Goal: Check status

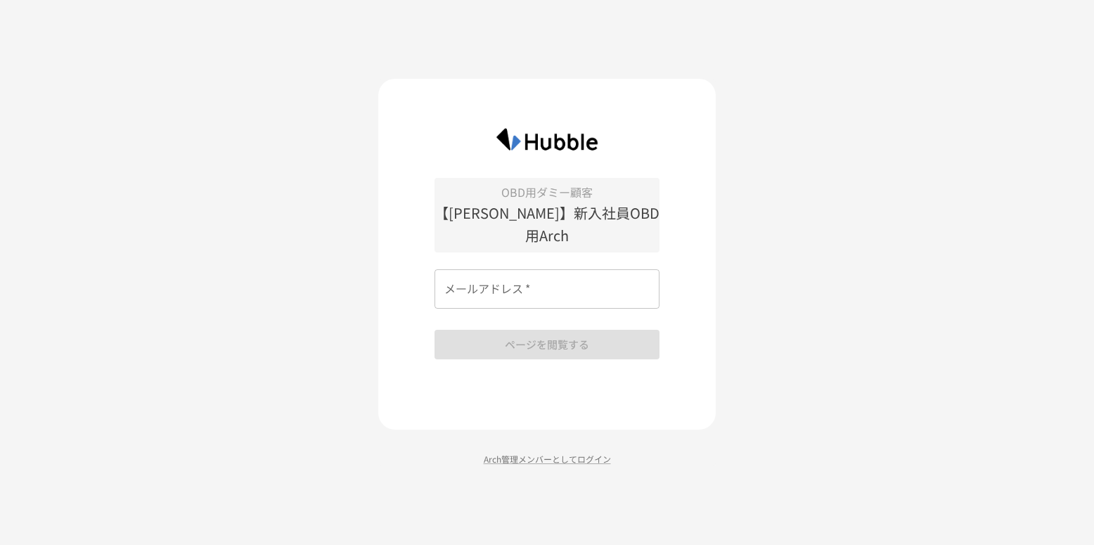
click at [527, 282] on input "メールアドレス   *" at bounding box center [547, 288] width 225 height 39
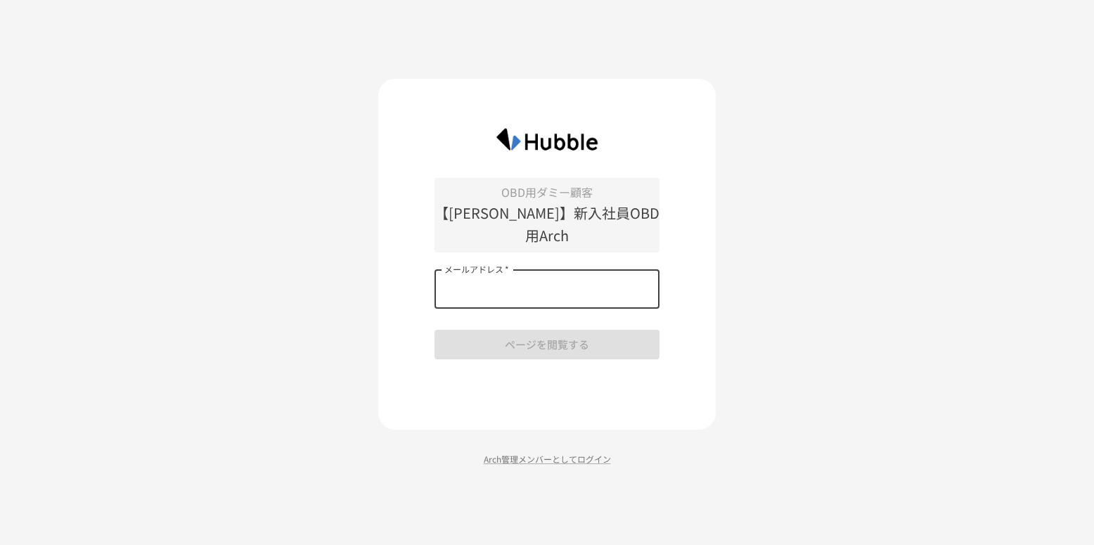
type input "**********"
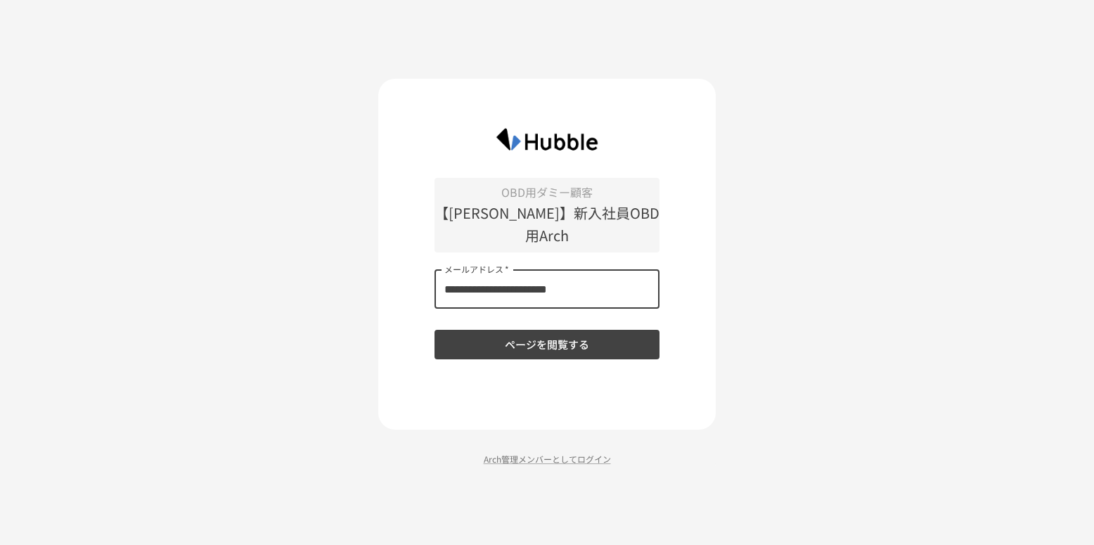
click at [549, 332] on button "ページを閲覧する" at bounding box center [547, 345] width 225 height 30
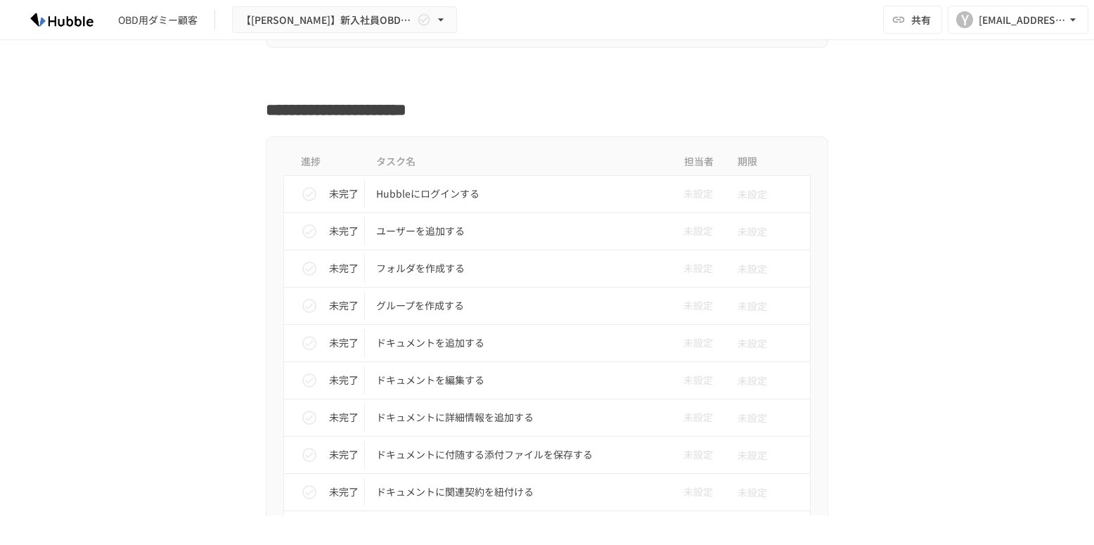
scroll to position [451, 0]
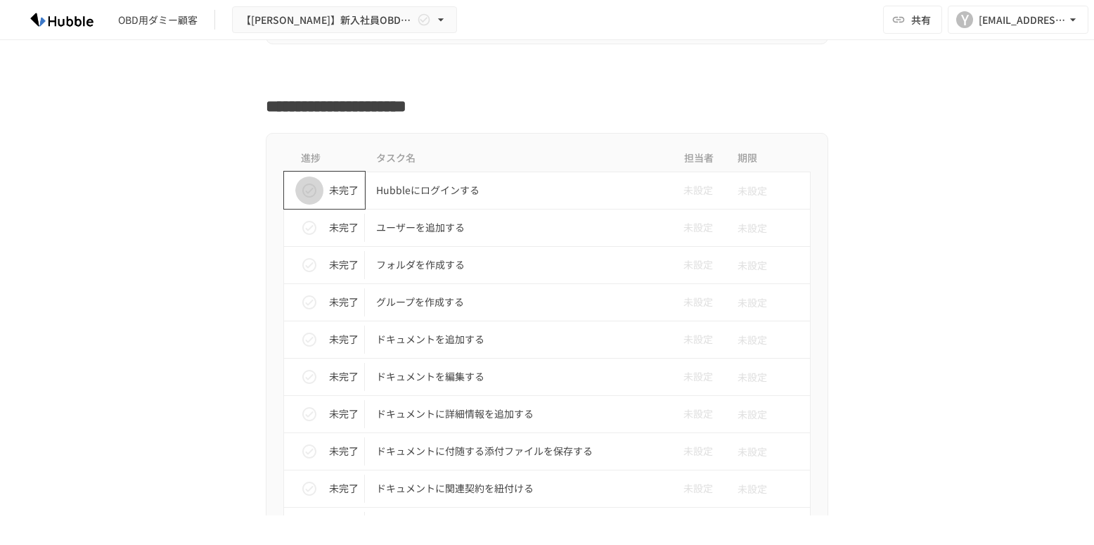
click at [311, 196] on icon "status" at bounding box center [309, 191] width 14 height 14
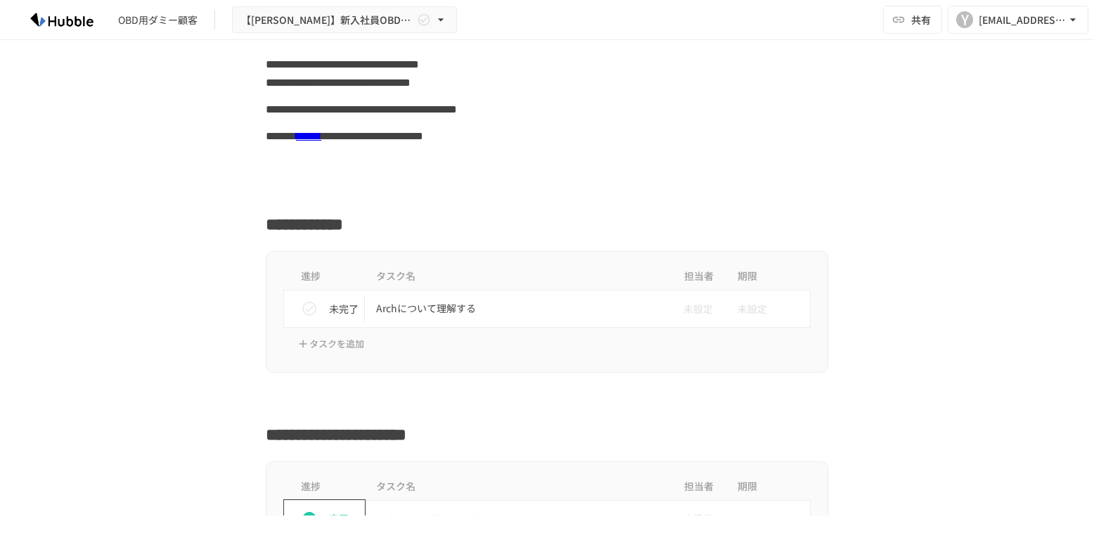
scroll to position [0, 0]
